Goal: Task Accomplishment & Management: Manage account settings

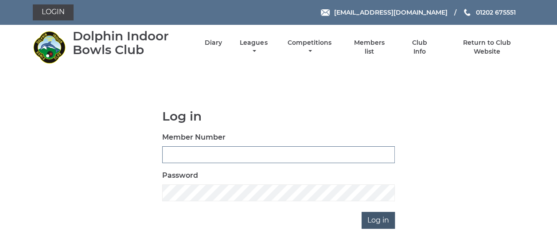
type input "3863"
click at [378, 219] on input "Log in" at bounding box center [377, 220] width 33 height 17
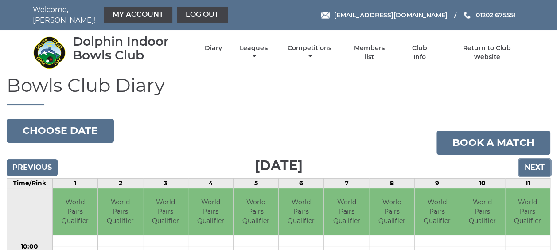
click at [529, 164] on input "Next" at bounding box center [534, 167] width 31 height 17
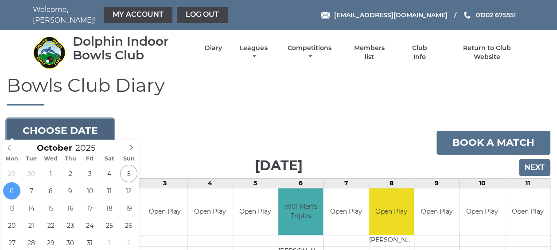
click at [89, 126] on button "Choose date" at bounding box center [60, 131] width 107 height 24
type input "[DATE]"
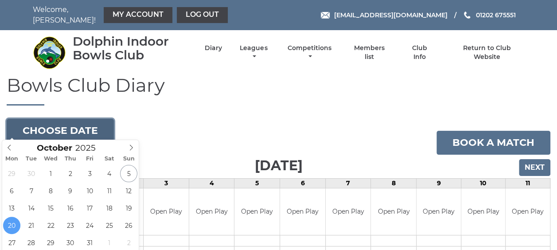
click at [82, 123] on button "Choose date" at bounding box center [60, 131] width 107 height 24
type input "2025-10-06"
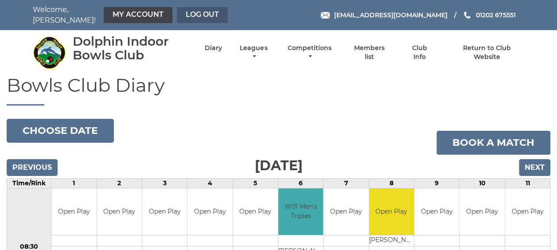
click at [196, 12] on link "Log out" at bounding box center [202, 15] width 51 height 16
